Goal: Information Seeking & Learning: Learn about a topic

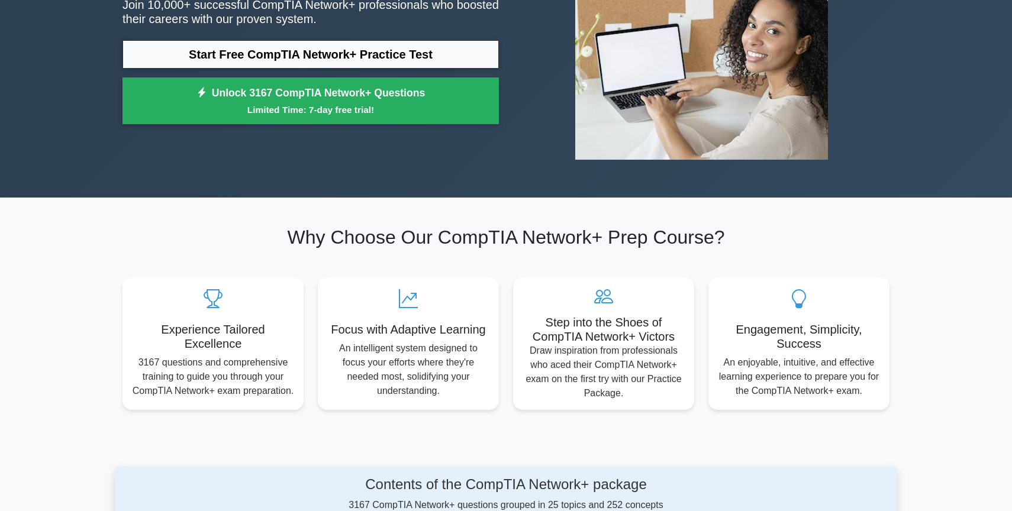
scroll to position [181, 0]
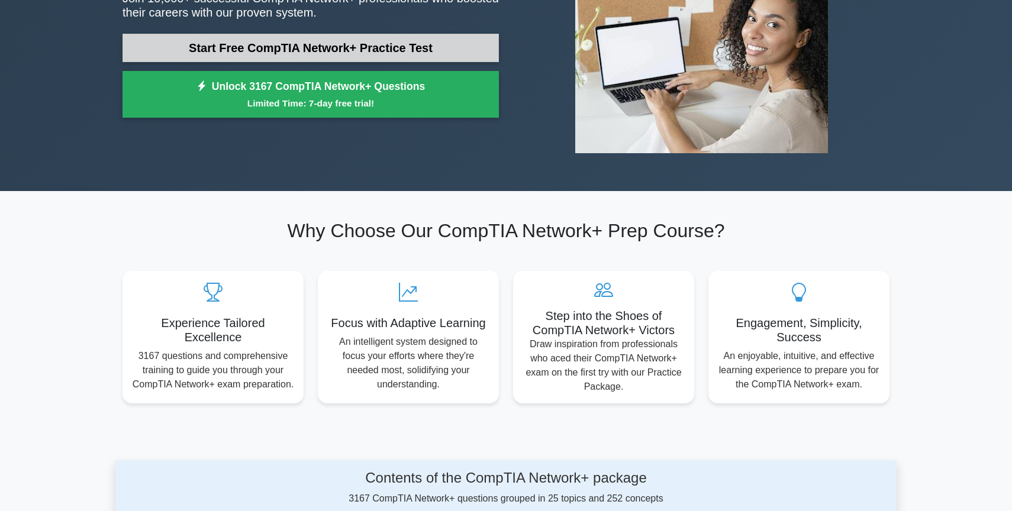
click at [386, 53] on link "Start Free CompTIA Network+ Practice Test" at bounding box center [311, 48] width 376 height 28
click at [378, 60] on link "Start Free CompTIA Network+ Practice Test" at bounding box center [311, 48] width 376 height 28
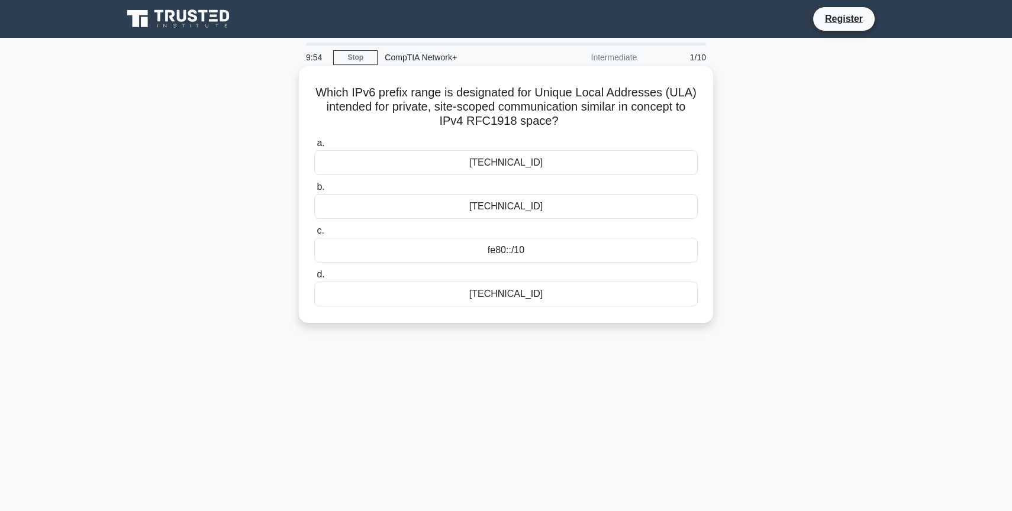
drag, startPoint x: 314, startPoint y: 86, endPoint x: 561, endPoint y: 123, distance: 249.4
click at [561, 123] on h5 "Which IPv6 prefix range is designated for Unique Local Addresses (ULA) intended…" at bounding box center [506, 107] width 386 height 44
click at [562, 123] on icon ".spinner_0XTQ{transform-origin:center;animation:spinner_y6GP .75s linear infini…" at bounding box center [566, 122] width 14 height 14
drag, startPoint x: 316, startPoint y: 85, endPoint x: 442, endPoint y: 88, distance: 125.5
click at [442, 88] on h5 "Which IPv6 prefix range is designated for Unique Local Addresses (ULA) intended…" at bounding box center [506, 107] width 386 height 44
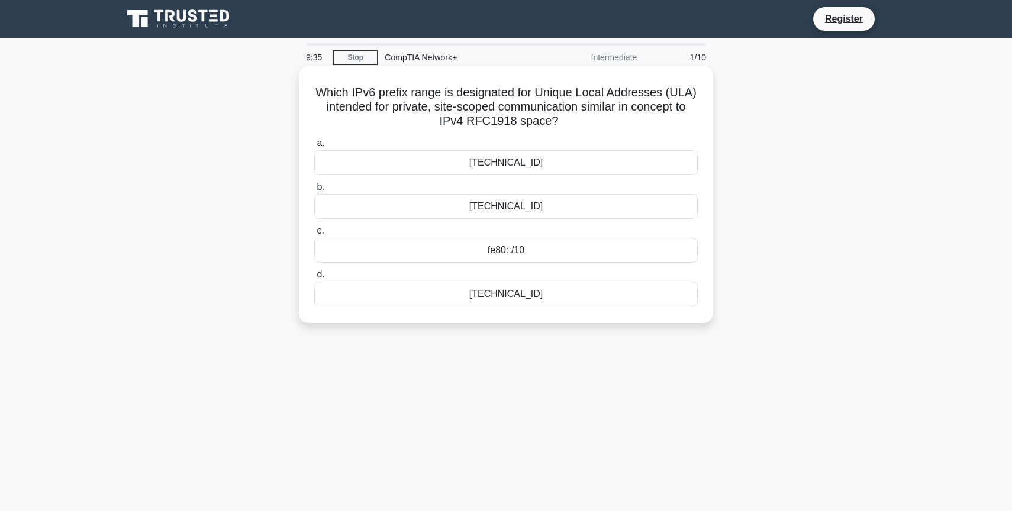
click at [521, 297] on div "fd00::/8" at bounding box center [506, 294] width 384 height 25
click at [314, 279] on input "d. fd00::/8" at bounding box center [314, 275] width 0 height 8
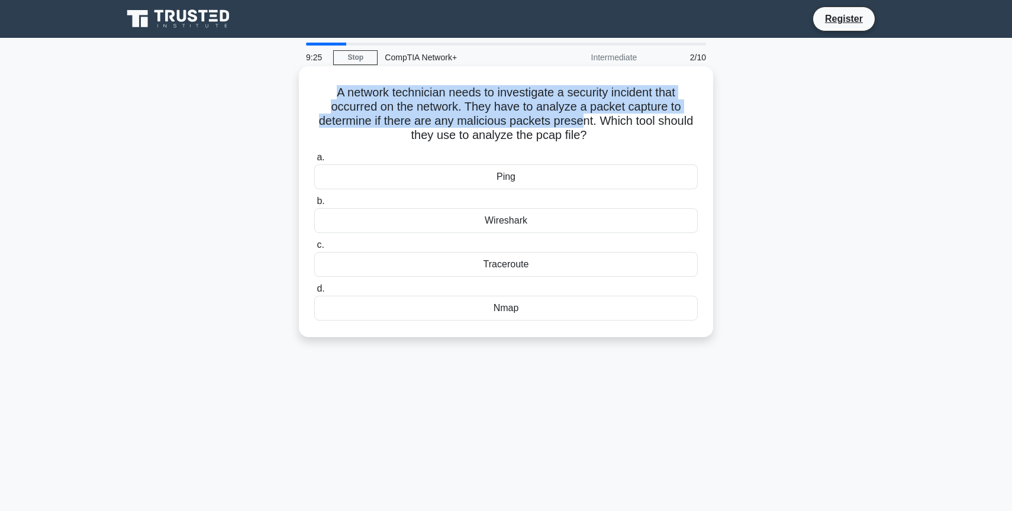
drag, startPoint x: 324, startPoint y: 89, endPoint x: 582, endPoint y: 123, distance: 260.3
click at [582, 123] on h5 "A network technician needs to investigate a security incident that occurred on …" at bounding box center [506, 114] width 386 height 58
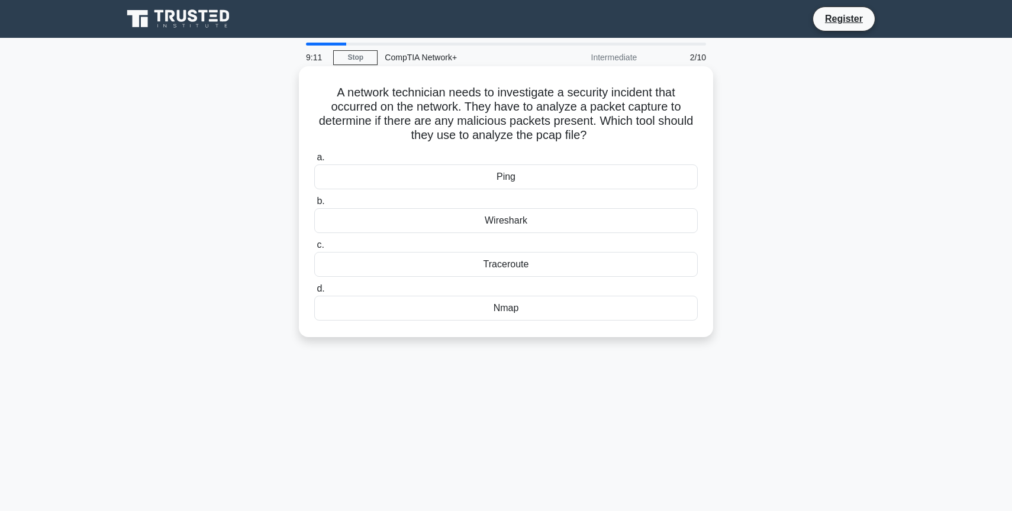
click at [517, 220] on div "Wireshark" at bounding box center [506, 220] width 384 height 25
click at [314, 205] on input "b. Wireshark" at bounding box center [314, 202] width 0 height 8
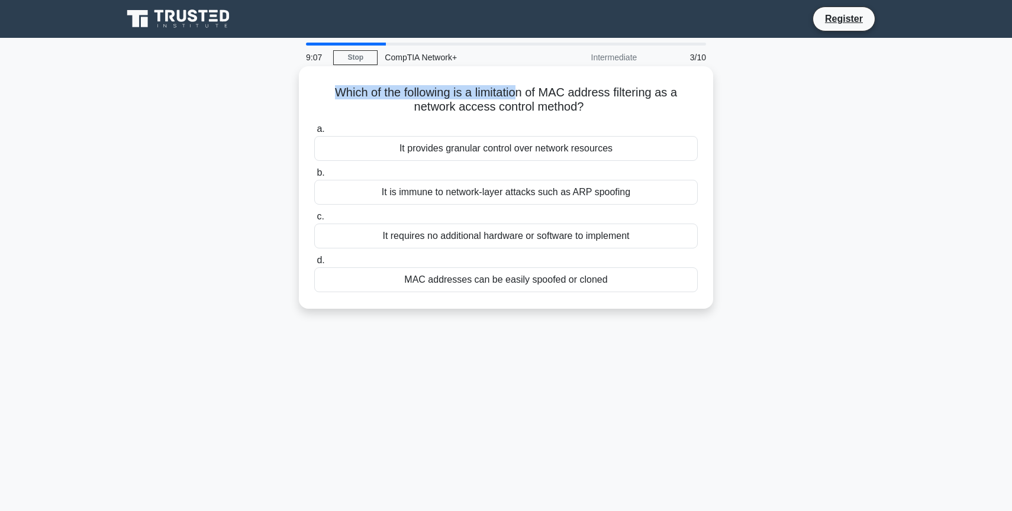
drag, startPoint x: 331, startPoint y: 89, endPoint x: 521, endPoint y: 99, distance: 190.3
click at [521, 99] on h5 "Which of the following is a limitation of MAC address filtering as a network ac…" at bounding box center [506, 100] width 386 height 30
click at [576, 109] on h5 "Which of the following is a limitation of MAC address filtering as a network ac…" at bounding box center [506, 100] width 386 height 30
drag, startPoint x: 531, startPoint y: 94, endPoint x: 653, endPoint y: 102, distance: 122.8
click at [653, 102] on h5 "Which of the following is a limitation of MAC address filtering as a network ac…" at bounding box center [506, 100] width 386 height 30
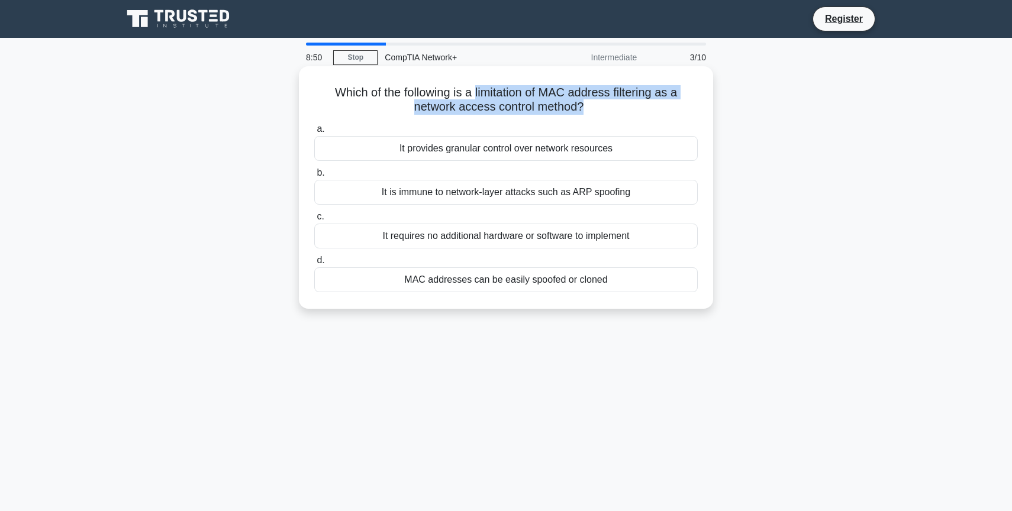
drag, startPoint x: 478, startPoint y: 94, endPoint x: 581, endPoint y: 105, distance: 103.5
click at [581, 105] on h5 "Which of the following is a limitation of MAC address filtering as a network ac…" at bounding box center [506, 100] width 386 height 30
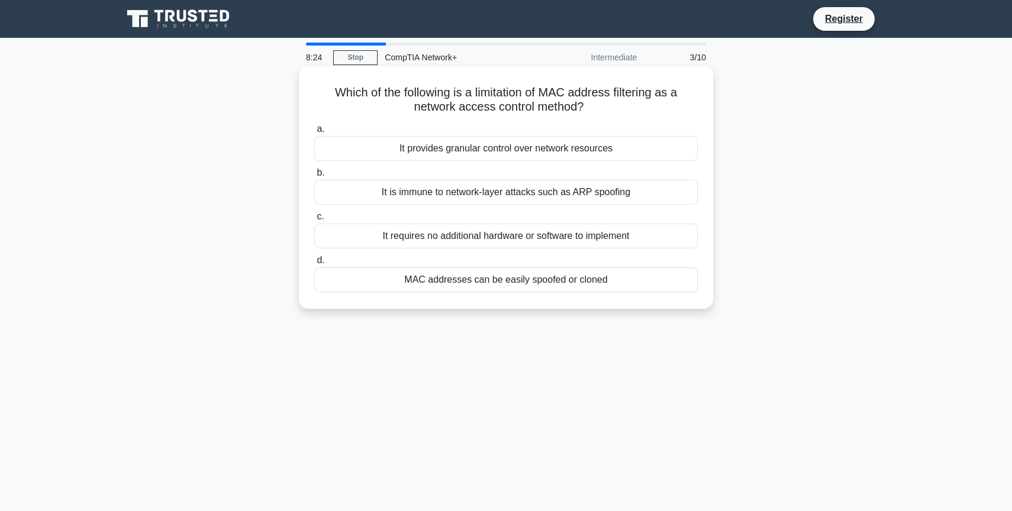
click at [499, 285] on div "MAC addresses can be easily spoofed or cloned" at bounding box center [506, 280] width 384 height 25
click at [314, 265] on input "d. MAC addresses can be easily spoofed or cloned" at bounding box center [314, 261] width 0 height 8
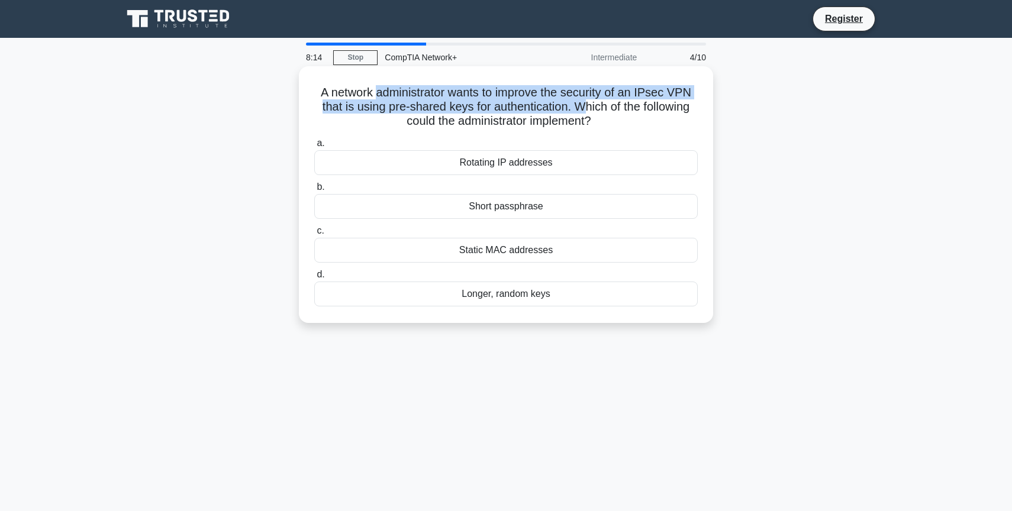
drag, startPoint x: 377, startPoint y: 89, endPoint x: 586, endPoint y: 109, distance: 210.0
click at [588, 109] on h5 "A network administrator wants to improve the security of an IPsec VPN that is u…" at bounding box center [506, 107] width 386 height 44
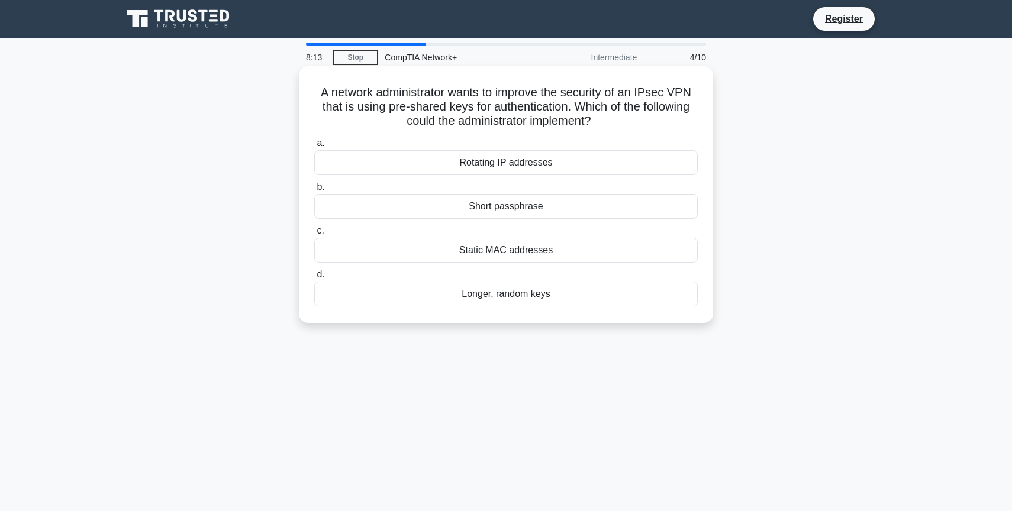
click at [578, 153] on div "Rotating IP addresses" at bounding box center [506, 162] width 384 height 25
click at [314, 147] on input "a. Rotating IP addresses" at bounding box center [314, 144] width 0 height 8
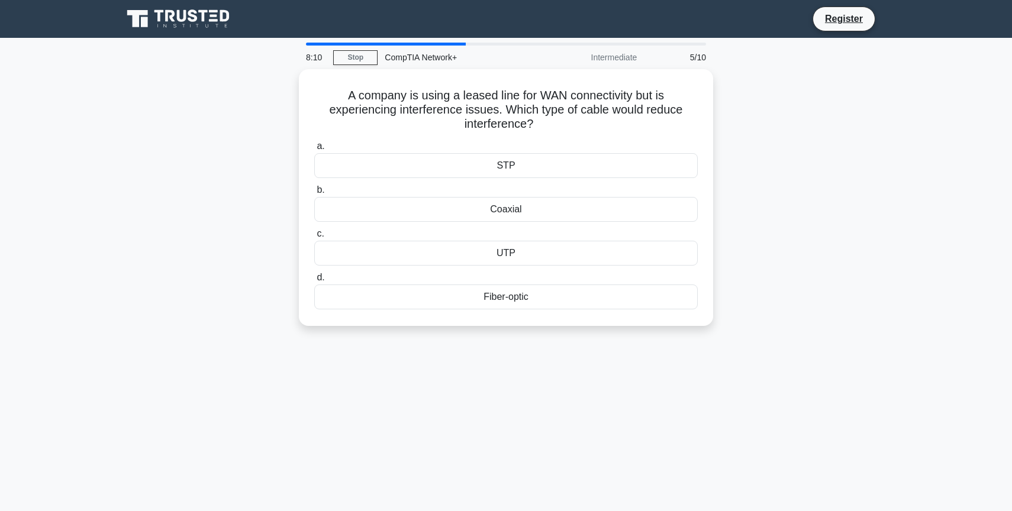
click at [444, 46] on div "CompTIA Network+" at bounding box center [459, 58] width 163 height 24
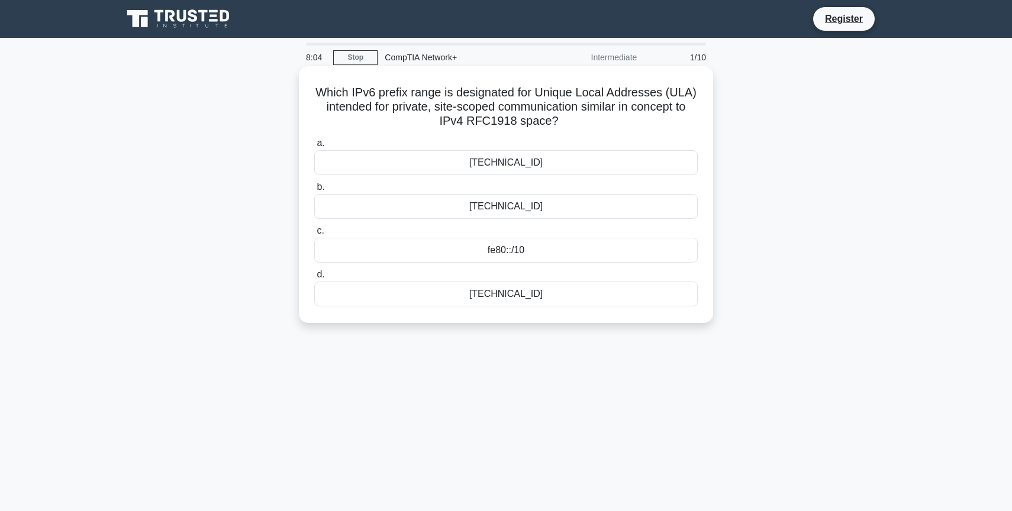
click at [516, 169] on div "ff00::/8" at bounding box center [506, 162] width 384 height 25
click at [314, 147] on input "a. ff00::/8" at bounding box center [314, 144] width 0 height 8
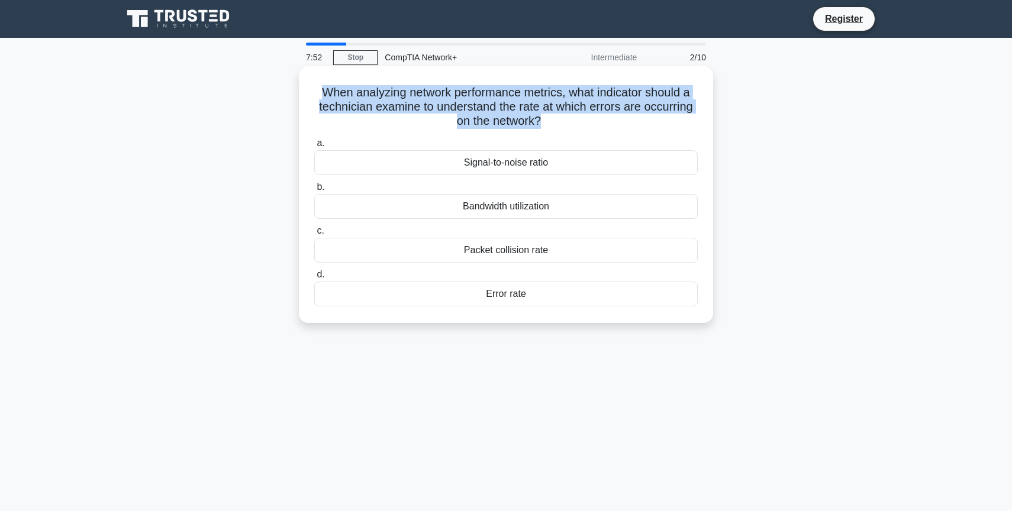
drag, startPoint x: 320, startPoint y: 91, endPoint x: 539, endPoint y: 123, distance: 221.8
click at [539, 123] on h5 "When analyzing network performance metrics, what indicator should a technician …" at bounding box center [506, 107] width 386 height 44
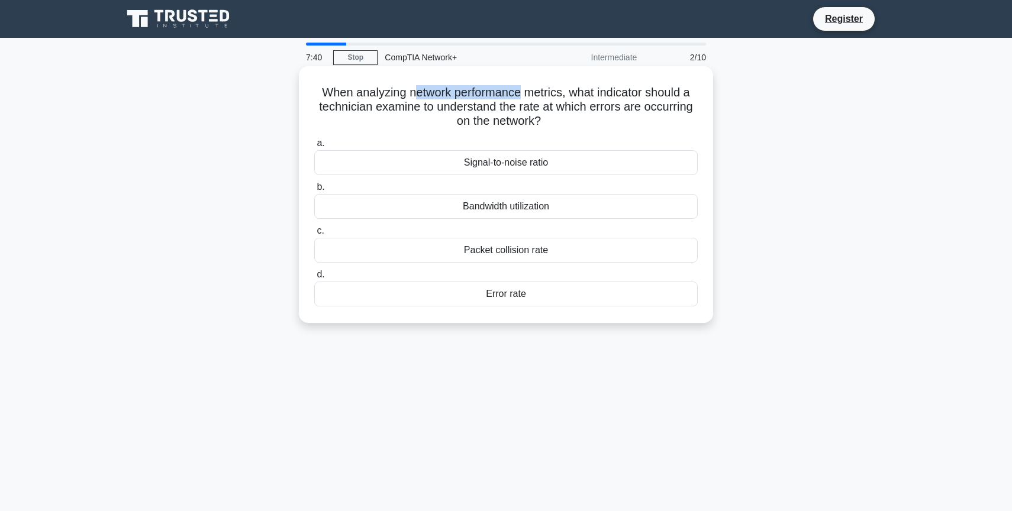
drag, startPoint x: 411, startPoint y: 96, endPoint x: 518, endPoint y: 94, distance: 106.6
click at [518, 94] on h5 "When analyzing network performance metrics, what indicator should a technician …" at bounding box center [506, 107] width 386 height 44
click at [458, 132] on div "When analyzing network performance metrics, what indicator should a technician …" at bounding box center [506, 194] width 405 height 247
click at [505, 213] on div "Bandwidth utilization" at bounding box center [506, 206] width 384 height 25
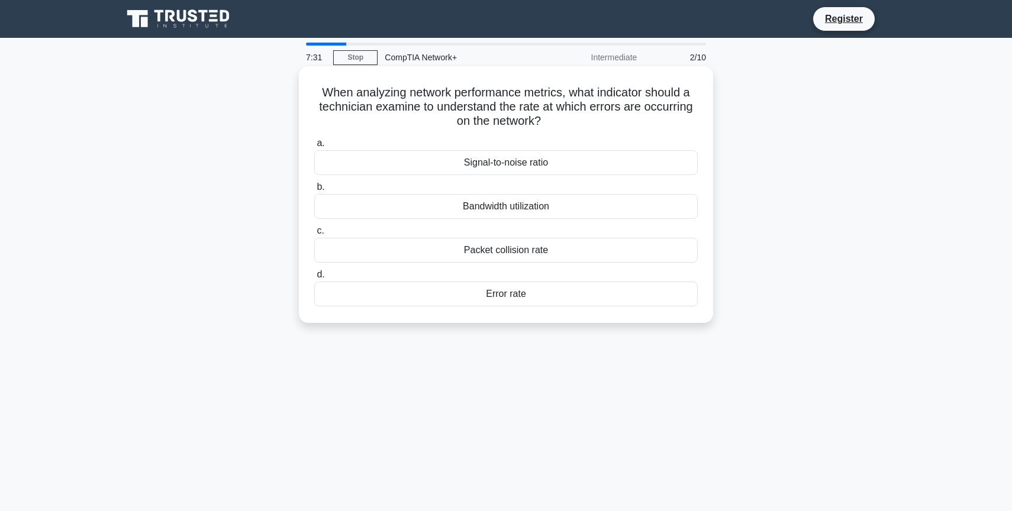
click at [314, 191] on input "b. Bandwidth utilization" at bounding box center [314, 187] width 0 height 8
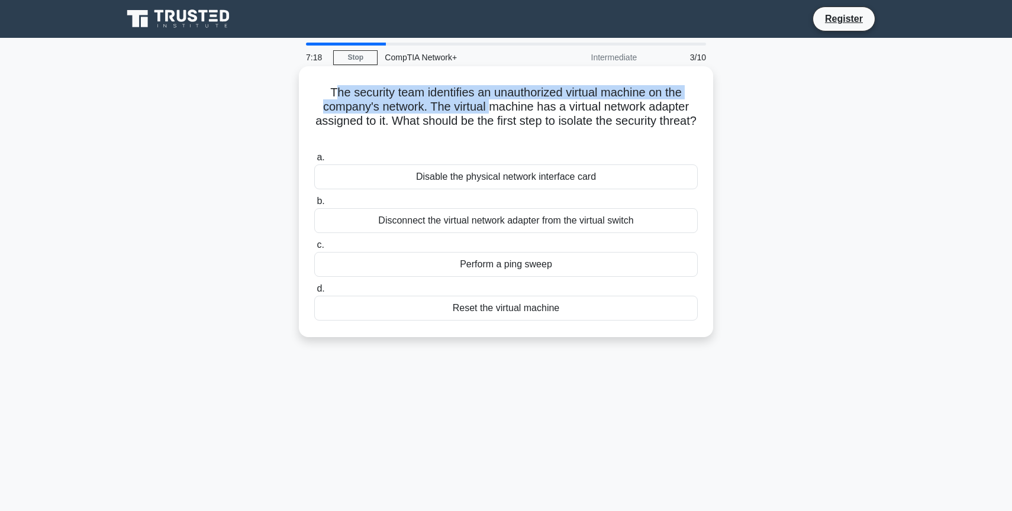
drag, startPoint x: 335, startPoint y: 93, endPoint x: 488, endPoint y: 108, distance: 153.4
click at [488, 108] on h5 "The security team identifies an unauthorized virtual machine on the company's n…" at bounding box center [506, 114] width 386 height 58
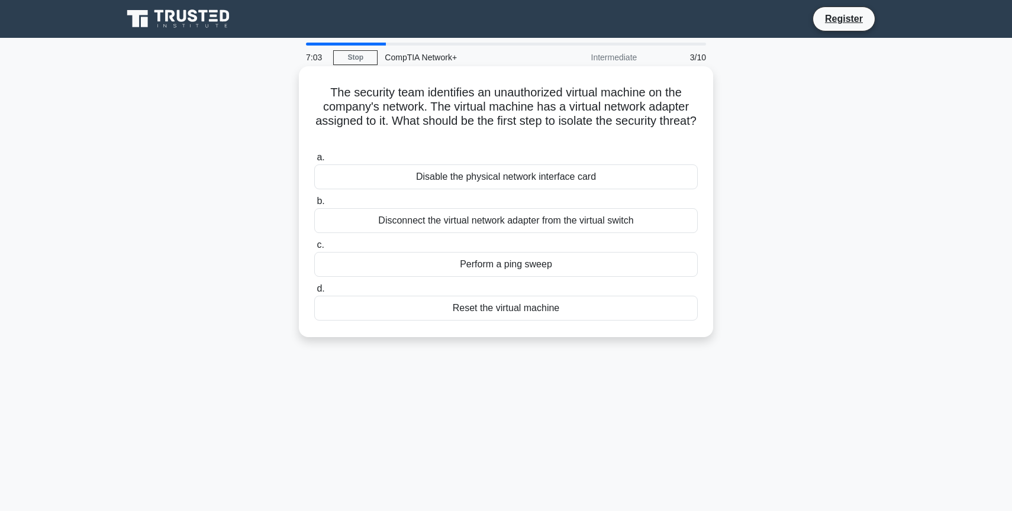
click at [536, 181] on div "Disable the physical network interface card" at bounding box center [506, 177] width 384 height 25
click at [314, 162] on input "a. Disable the physical network interface card" at bounding box center [314, 158] width 0 height 8
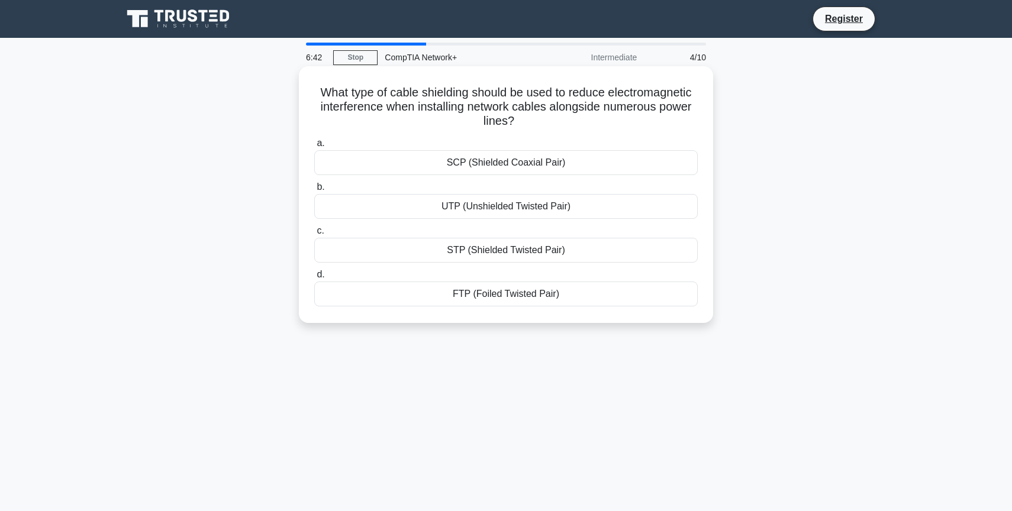
drag, startPoint x: 320, startPoint y: 91, endPoint x: 523, endPoint y: 128, distance: 205.8
click at [523, 128] on h5 "What type of cable shielding should be used to reduce electromagnetic interfere…" at bounding box center [506, 107] width 386 height 44
click at [540, 129] on h5 "What type of cable shielding should be used to reduce electromagnetic interfere…" at bounding box center [506, 107] width 386 height 44
click at [585, 251] on div "STP (Shielded Twisted Pair)" at bounding box center [506, 250] width 384 height 25
click at [314, 235] on input "c. STP (Shielded Twisted Pair)" at bounding box center [314, 231] width 0 height 8
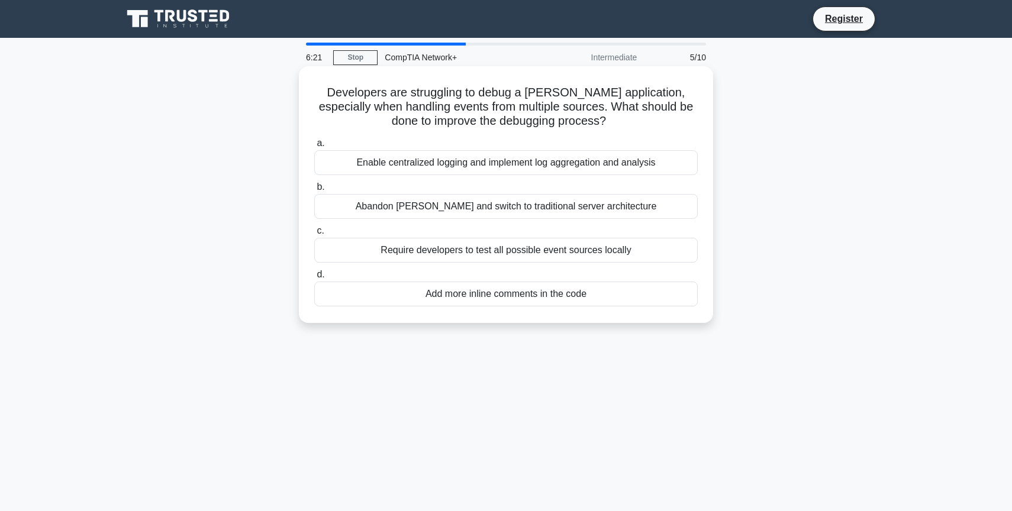
drag, startPoint x: 321, startPoint y: 95, endPoint x: 567, endPoint y: 80, distance: 246.1
click at [567, 80] on div "Developers are struggling to debug a FaaS application, especially when handling…" at bounding box center [506, 194] width 405 height 247
drag, startPoint x: 380, startPoint y: 110, endPoint x: 493, endPoint y: 102, distance: 113.3
click at [493, 103] on h5 "Developers are struggling to debug a FaaS application, especially when handling…" at bounding box center [506, 107] width 386 height 44
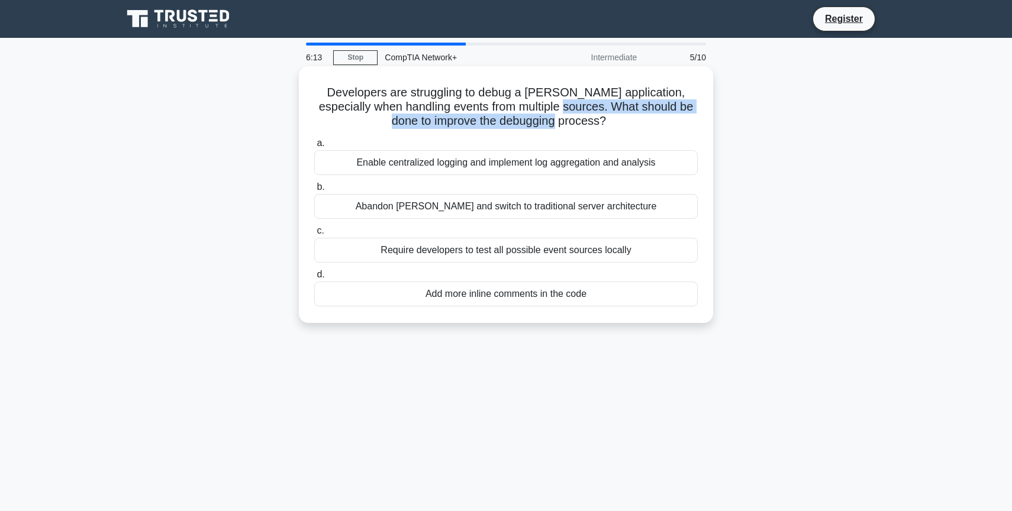
drag, startPoint x: 525, startPoint y: 107, endPoint x: 556, endPoint y: 118, distance: 33.5
click at [556, 119] on h5 "Developers are struggling to debug a FaaS application, especially when handling…" at bounding box center [506, 107] width 386 height 44
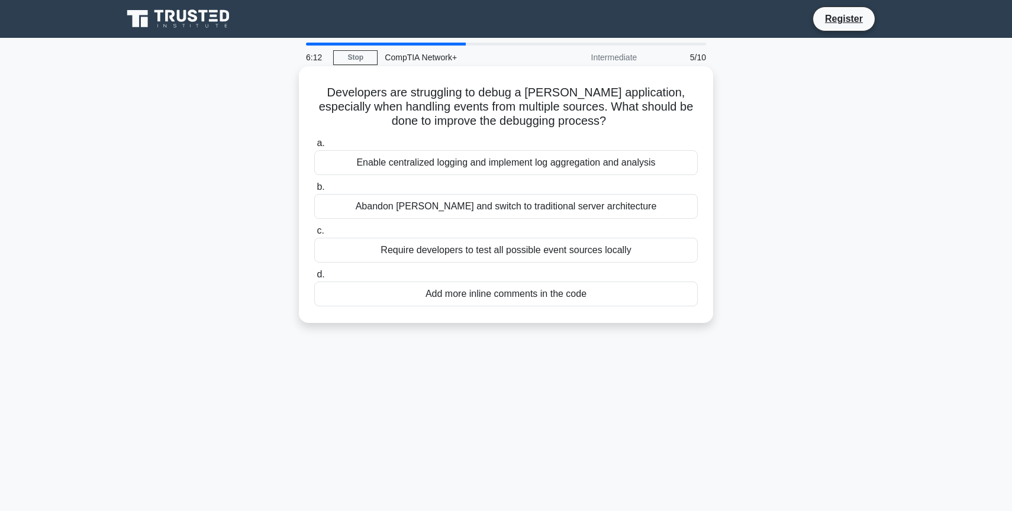
click at [605, 120] on icon at bounding box center [610, 121] width 10 height 14
click at [530, 255] on div "Require developers to test all possible event sources locally" at bounding box center [506, 250] width 384 height 25
click at [314, 235] on input "c. Require developers to test all possible event sources locally" at bounding box center [314, 231] width 0 height 8
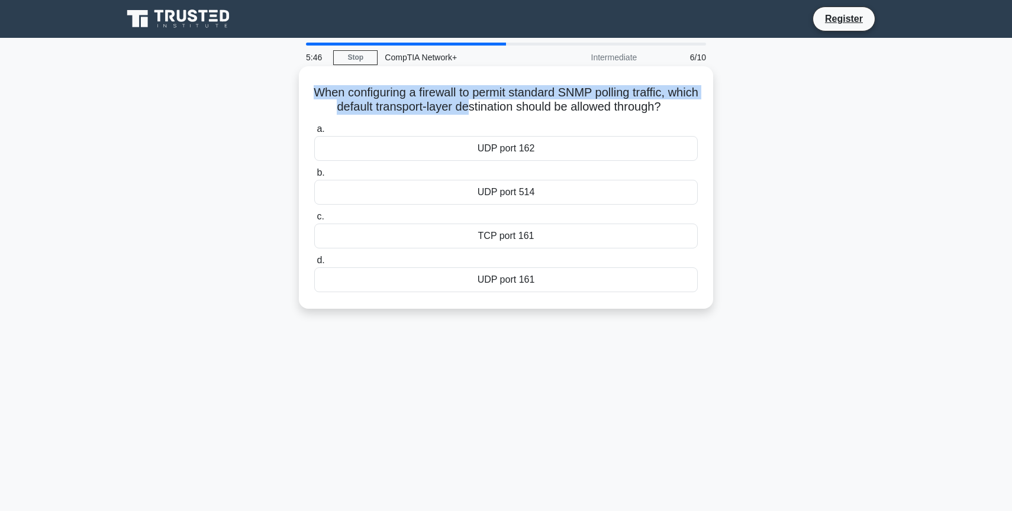
drag, startPoint x: 331, startPoint y: 92, endPoint x: 483, endPoint y: 107, distance: 152.9
click at [483, 107] on h5 "When configuring a firewall to permit standard SNMP polling traffic, which defa…" at bounding box center [506, 100] width 386 height 30
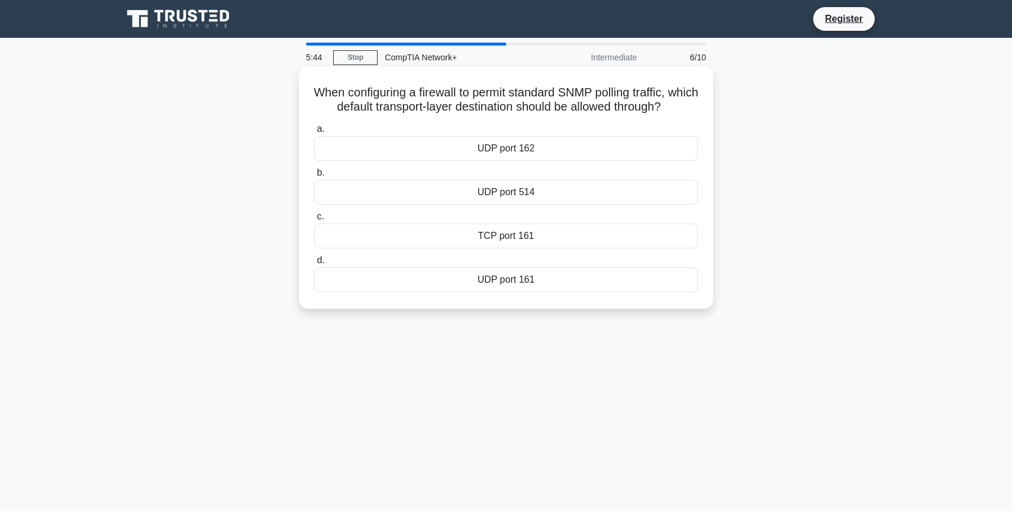
click at [517, 112] on h5 "When configuring a firewall to permit standard SNMP polling traffic, which defa…" at bounding box center [506, 100] width 386 height 30
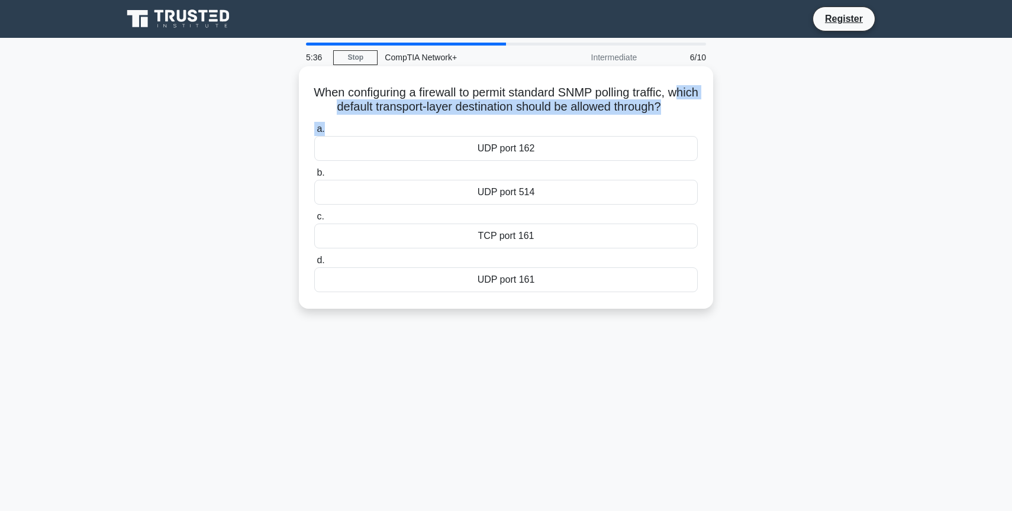
drag, startPoint x: 326, startPoint y: 109, endPoint x: 586, endPoint y: 127, distance: 260.4
click at [586, 127] on div "When configuring a firewall to permit standard SNMP polling traffic, which defa…" at bounding box center [506, 187] width 405 height 233
click at [565, 129] on label "a. UDP port 162" at bounding box center [506, 141] width 384 height 39
click at [314, 129] on input "a. UDP port 162" at bounding box center [314, 129] width 0 height 8
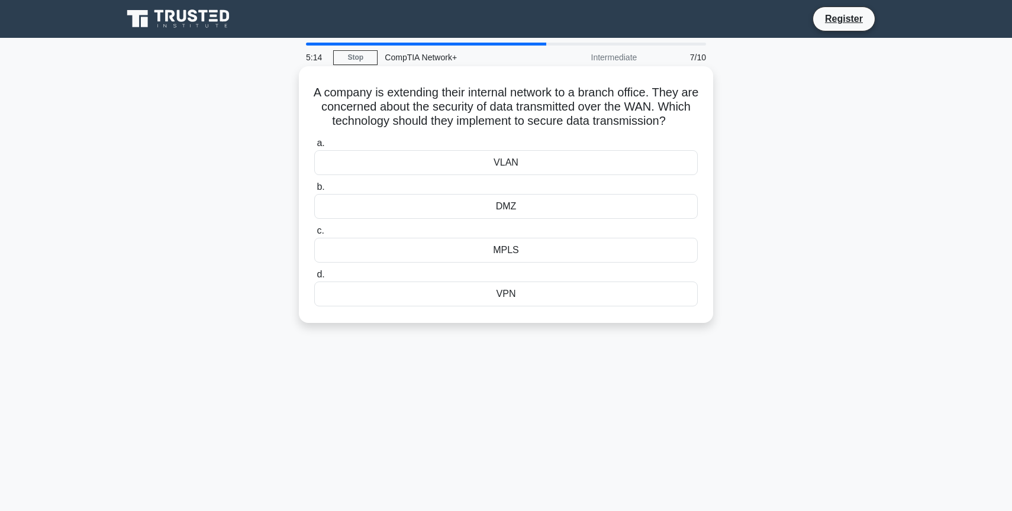
click at [543, 307] on div "VPN" at bounding box center [506, 294] width 384 height 25
click at [314, 279] on input "d. VPN" at bounding box center [314, 275] width 0 height 8
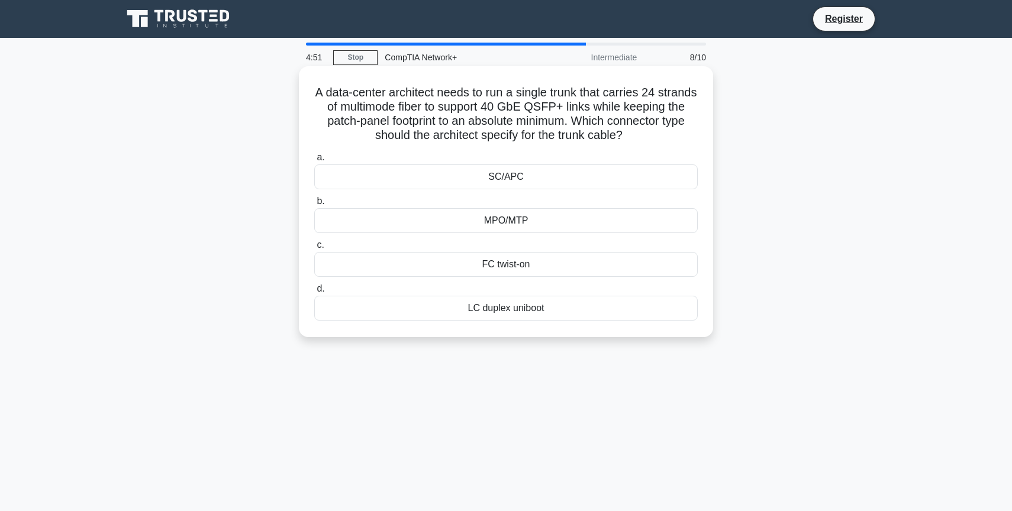
click at [559, 214] on div "MPO/MTP" at bounding box center [506, 220] width 384 height 25
click at [314, 205] on input "b. MPO/MTP" at bounding box center [314, 202] width 0 height 8
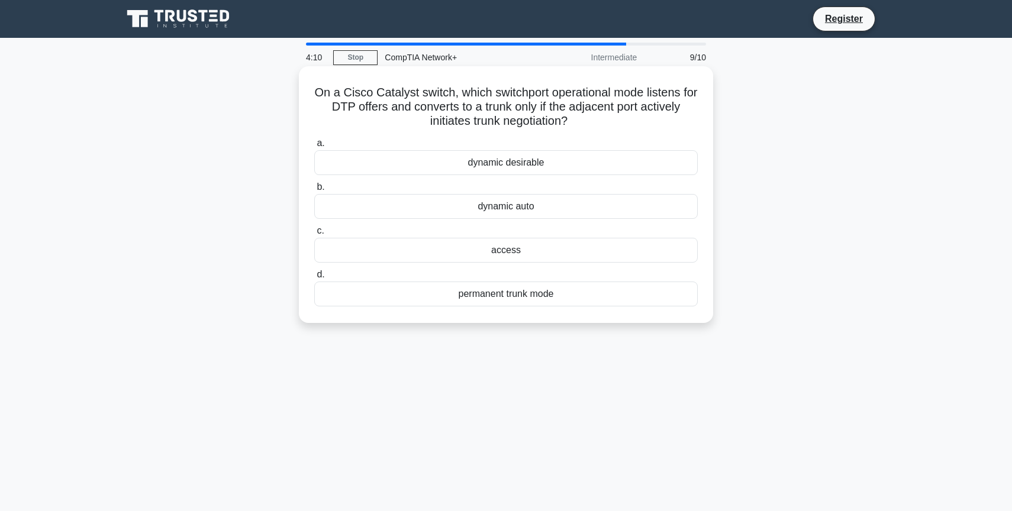
click at [547, 211] on div "dynamic auto" at bounding box center [506, 206] width 384 height 25
click at [314, 191] on input "b. dynamic auto" at bounding box center [314, 187] width 0 height 8
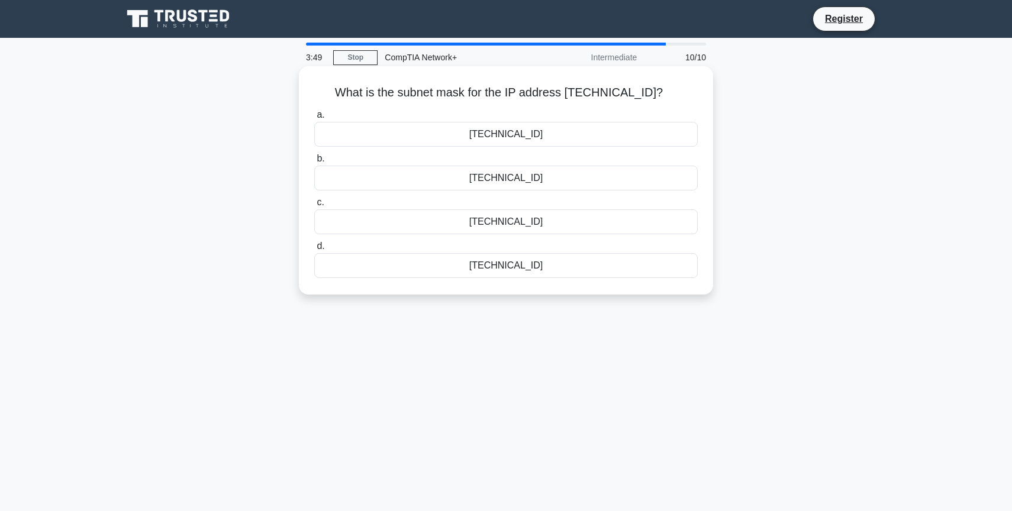
click at [556, 223] on div "255.255.248.0" at bounding box center [506, 222] width 384 height 25
click at [314, 207] on input "c. 255.255.248.0" at bounding box center [314, 203] width 0 height 8
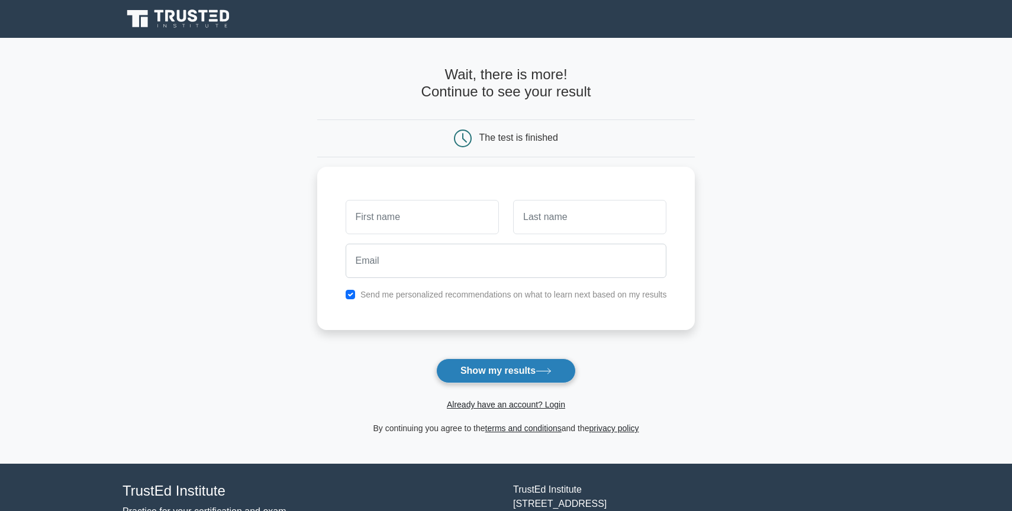
click at [510, 367] on button "Show my results" at bounding box center [506, 371] width 140 height 25
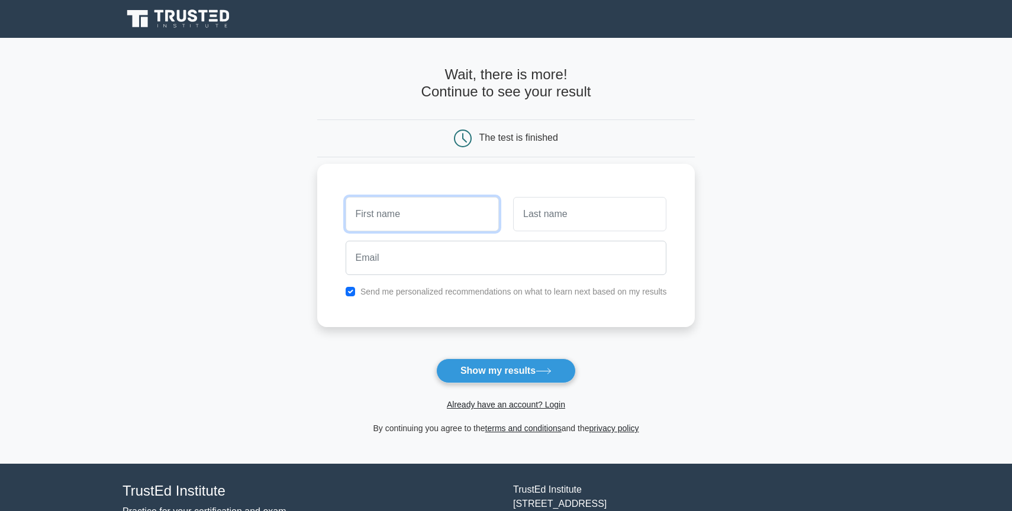
click at [429, 210] on input "text" at bounding box center [422, 214] width 153 height 34
type input "luna"
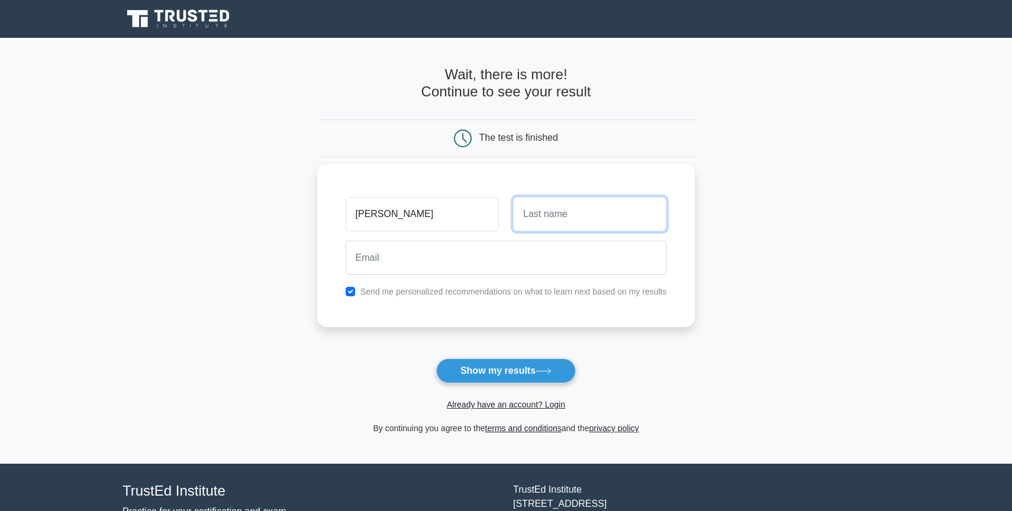
click at [591, 206] on input "text" at bounding box center [589, 214] width 153 height 34
type input "lovegood"
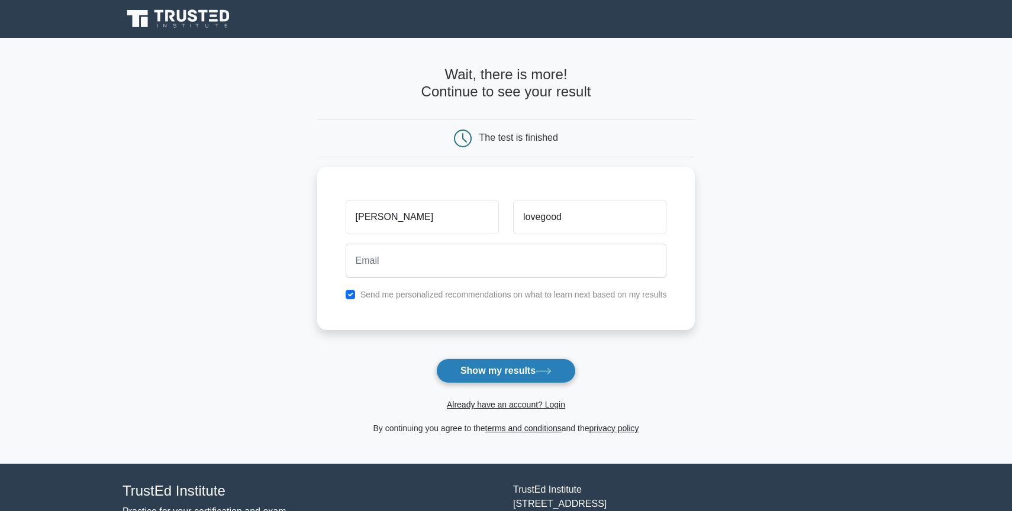
click at [517, 379] on button "Show my results" at bounding box center [506, 371] width 140 height 25
click at [348, 286] on div "Send me personalized recommendations on what to learn next based on my results" at bounding box center [507, 292] width 336 height 14
click at [353, 292] on input "checkbox" at bounding box center [350, 291] width 9 height 9
checkbox input "false"
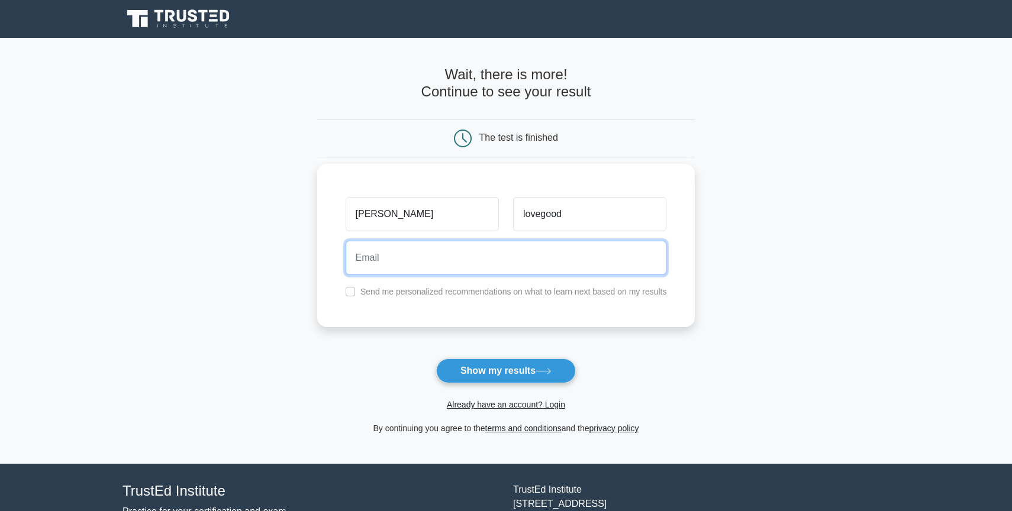
click at [395, 269] on input "email" at bounding box center [506, 258] width 321 height 34
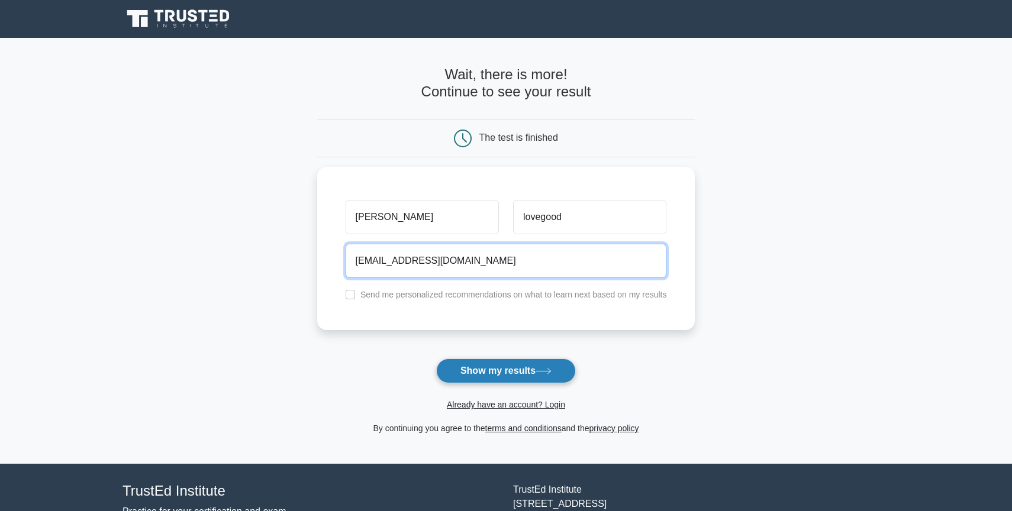
type input "emailadress@google.com"
click at [468, 381] on button "Show my results" at bounding box center [506, 371] width 140 height 25
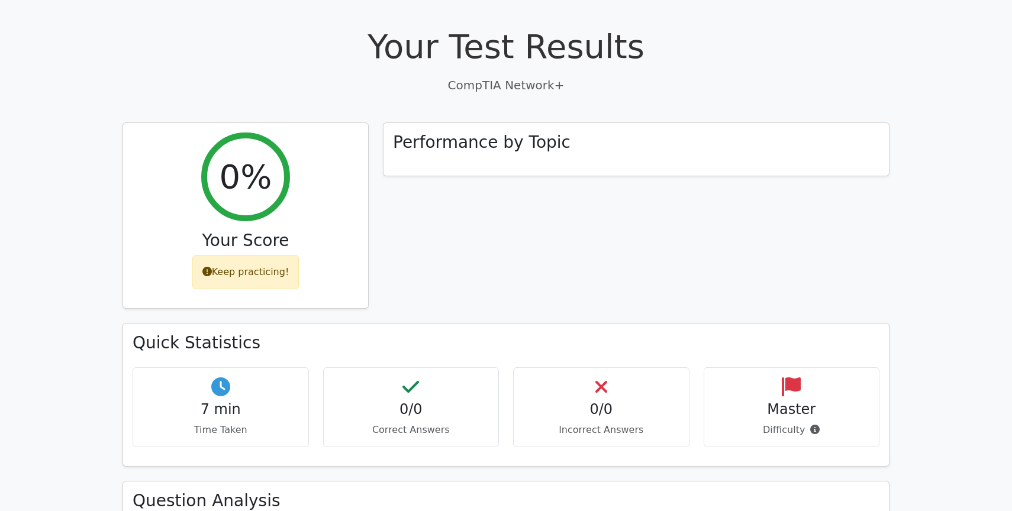
scroll to position [357, 0]
